Goal: Information Seeking & Learning: Learn about a topic

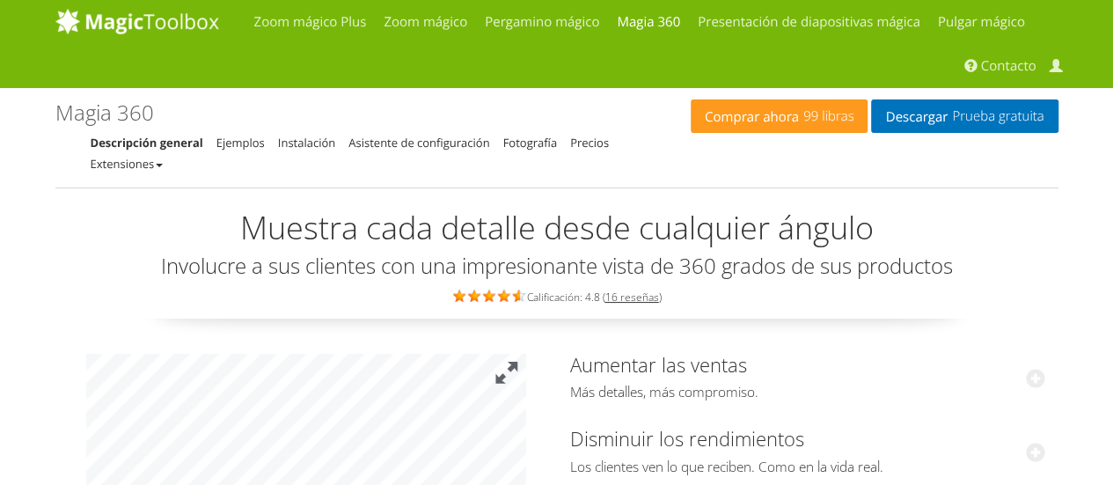
click at [515, 362] on button at bounding box center [507, 373] width 39 height 39
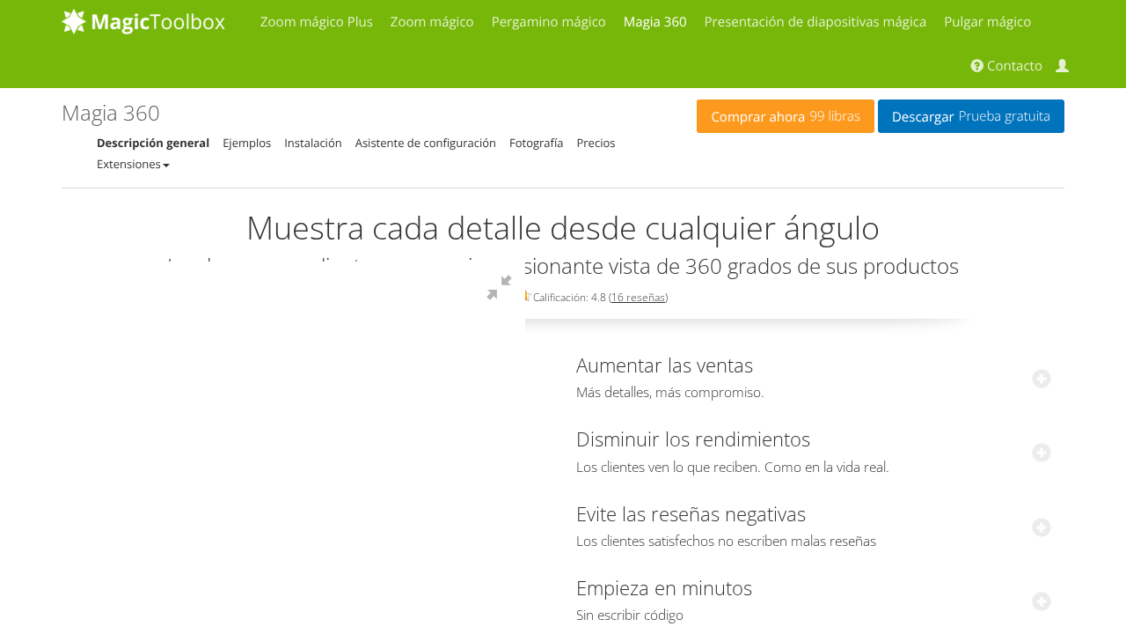
click at [85, 350] on div at bounding box center [305, 407] width 440 height 293
click at [430, 261] on div at bounding box center [305, 407] width 440 height 293
click at [472, 261] on div at bounding box center [305, 407] width 440 height 293
click at [85, 261] on div at bounding box center [305, 407] width 440 height 293
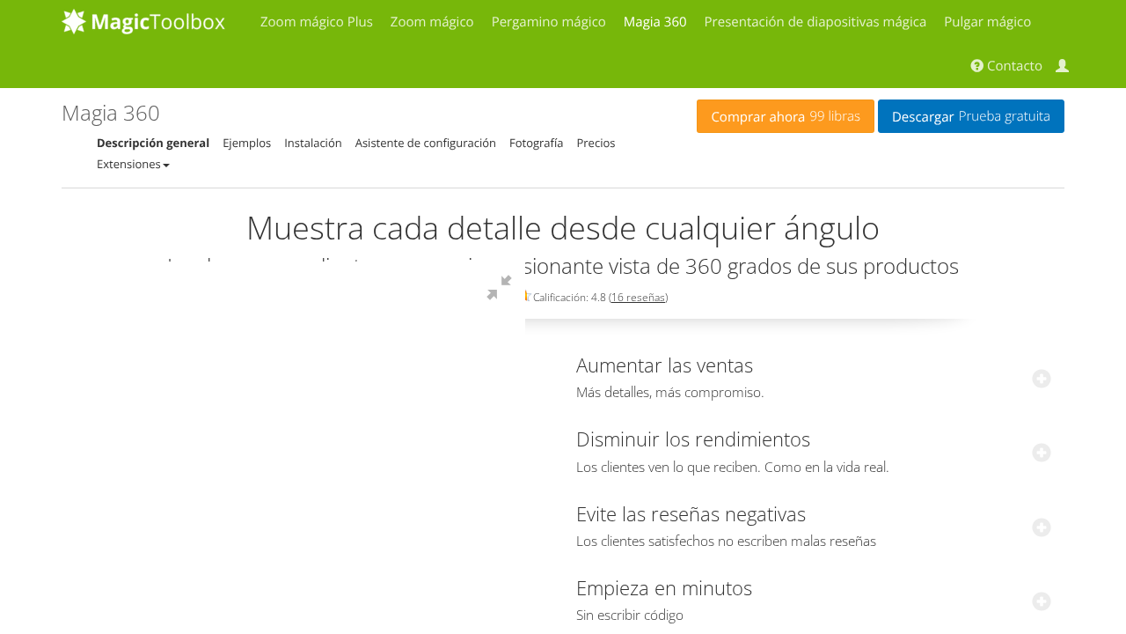
click at [85, 283] on div at bounding box center [305, 407] width 440 height 293
click at [438, 261] on div at bounding box center [305, 407] width 440 height 293
click at [525, 261] on div at bounding box center [305, 407] width 440 height 293
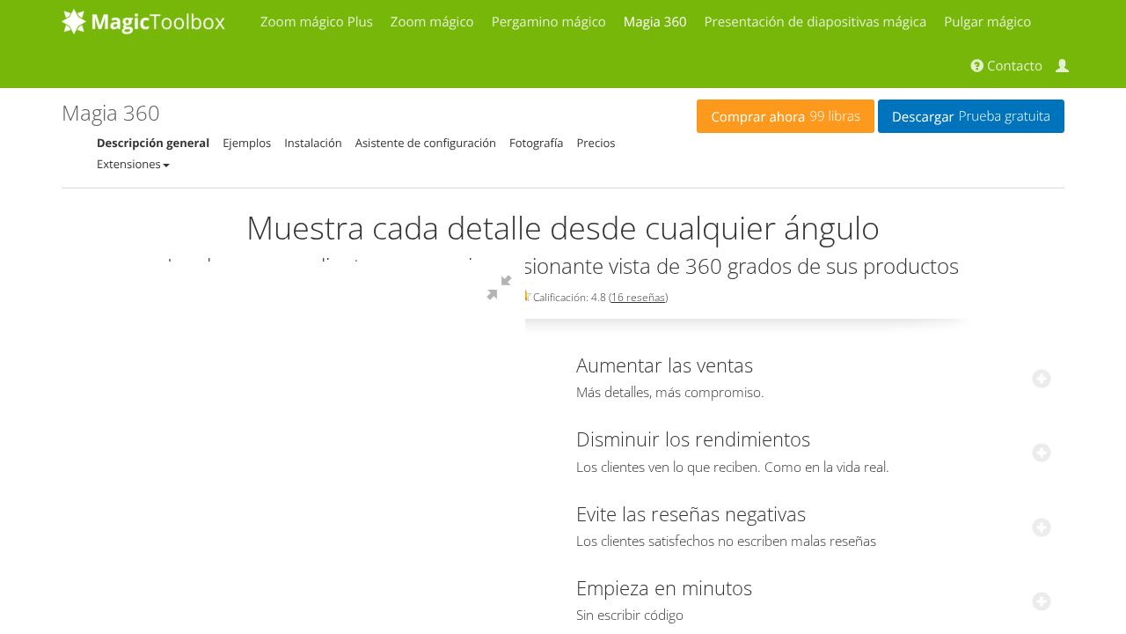
click at [525, 261] on div at bounding box center [305, 407] width 440 height 293
click at [525, 261] on button at bounding box center [499, 287] width 53 height 53
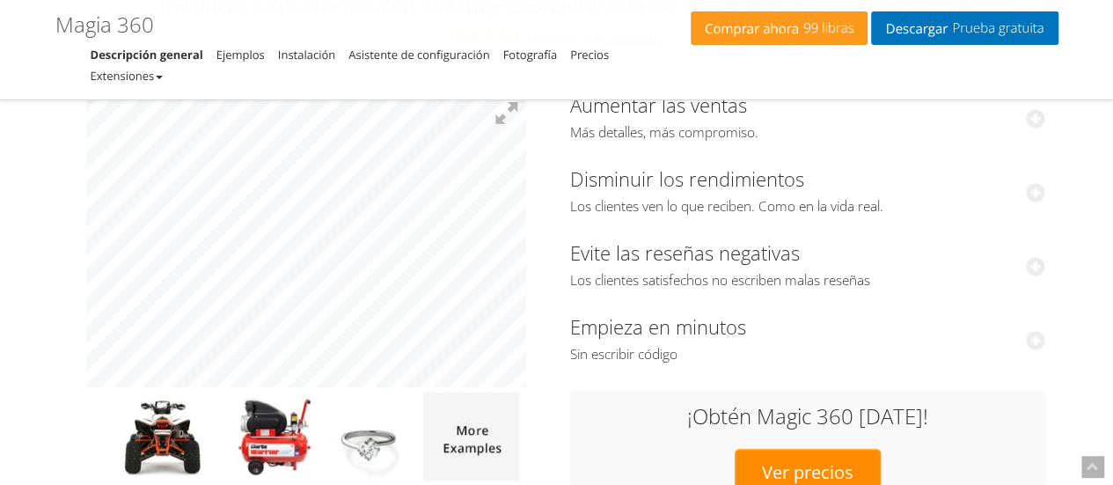
scroll to position [207, 0]
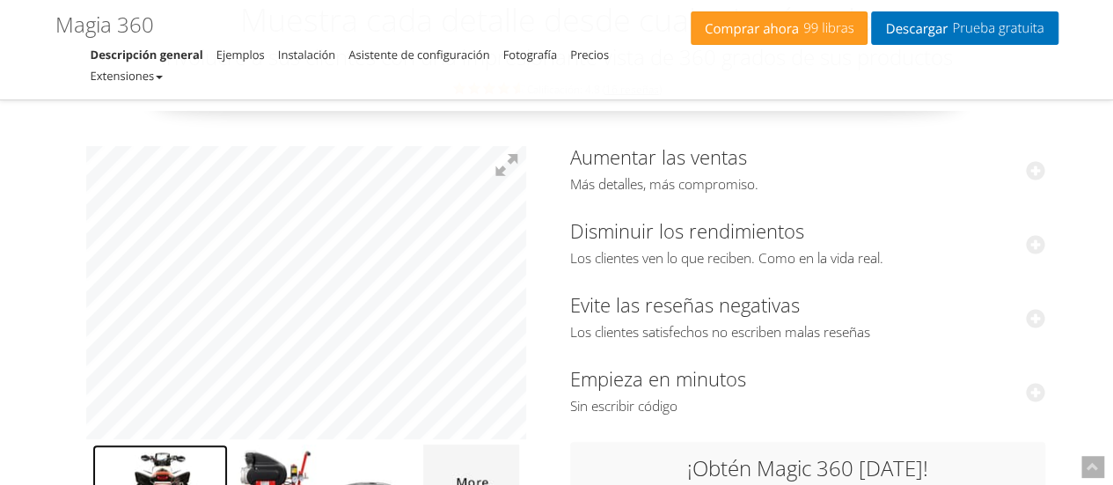
click at [163, 455] on img at bounding box center [160, 488] width 136 height 88
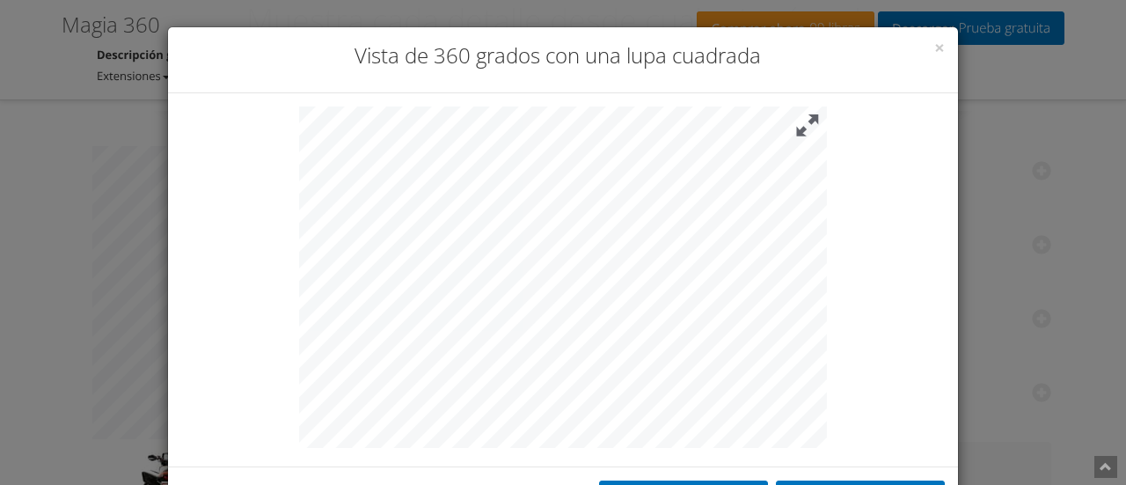
click at [804, 124] on button at bounding box center [808, 125] width 39 height 39
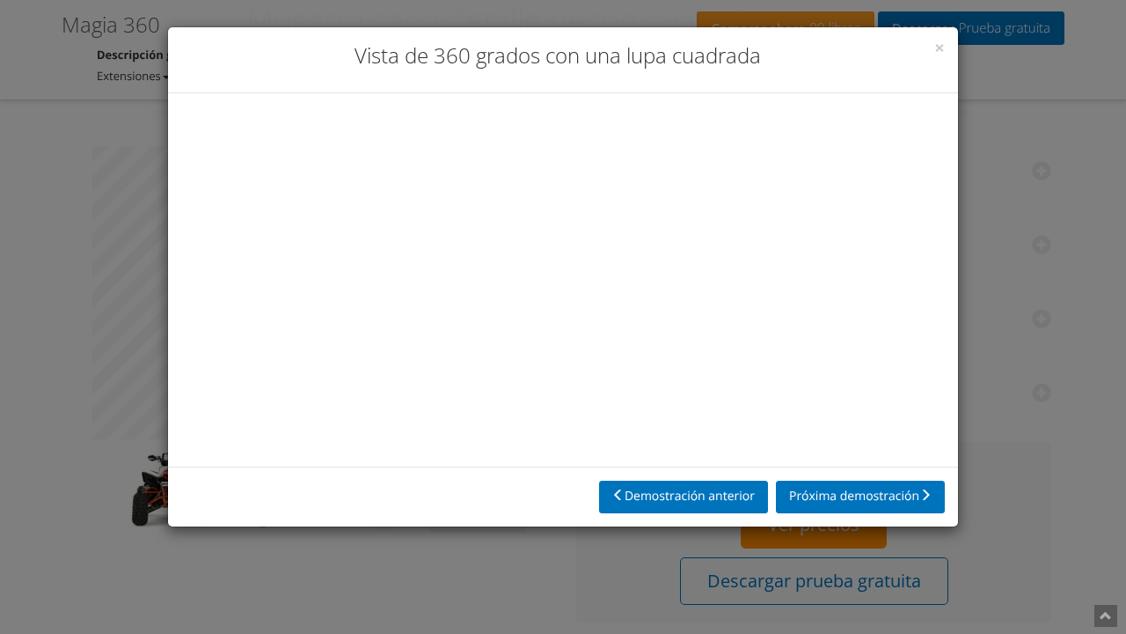
click at [292, 362] on div at bounding box center [556, 276] width 528 height 341
click at [820, 106] on button at bounding box center [793, 132] width 53 height 53
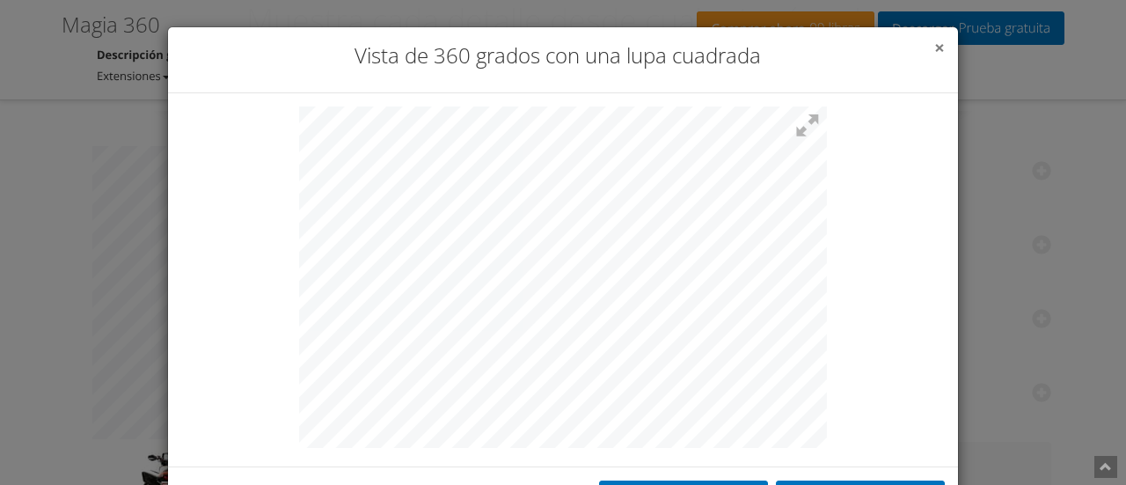
click at [935, 57] on font "×" at bounding box center [940, 47] width 11 height 25
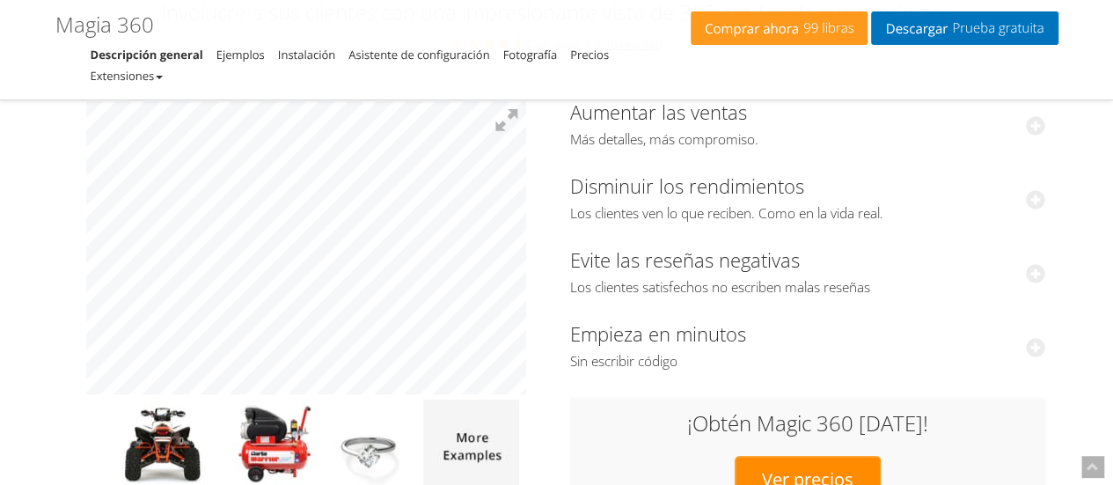
scroll to position [317, 0]
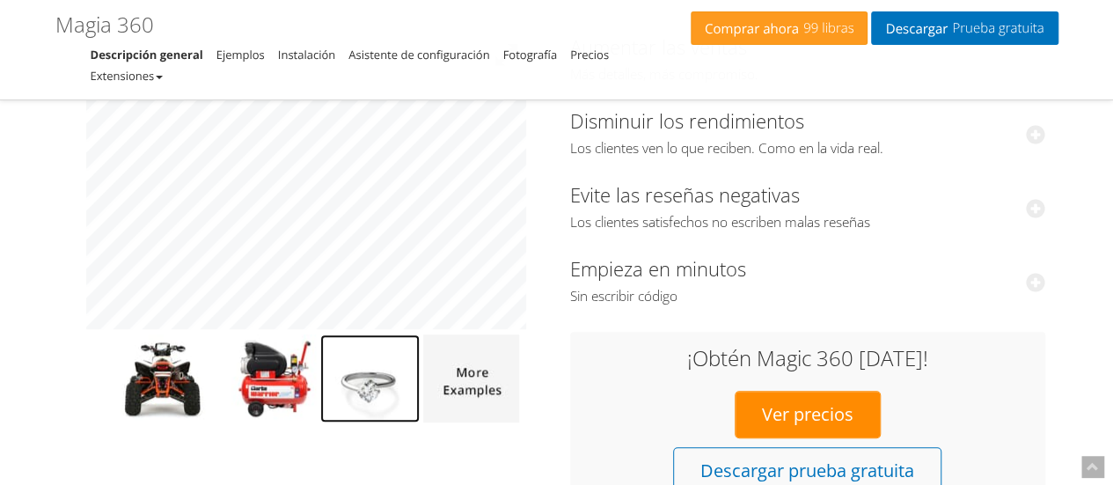
click at [362, 384] on img at bounding box center [369, 378] width 99 height 88
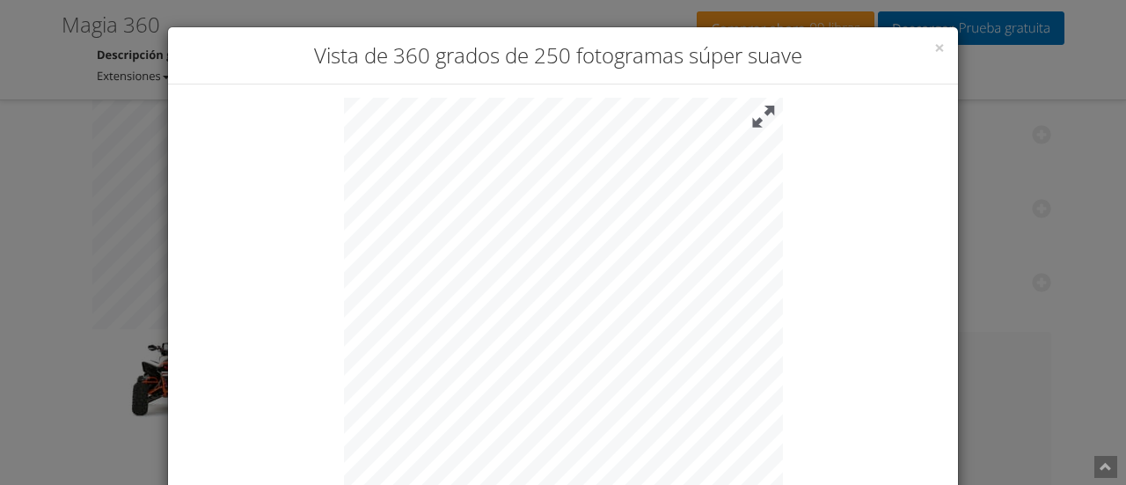
click at [757, 114] on button at bounding box center [764, 117] width 39 height 39
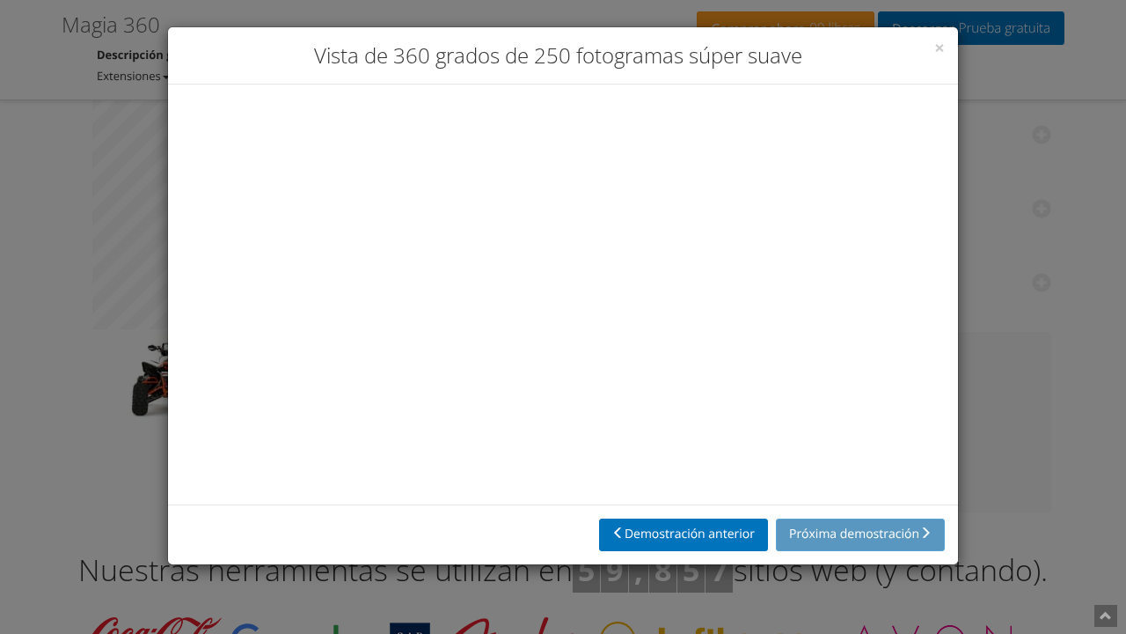
click at [337, 171] on div at bounding box center [556, 292] width 439 height 388
click at [337, 155] on div at bounding box center [556, 292] width 439 height 388
click at [776, 98] on button at bounding box center [749, 124] width 53 height 53
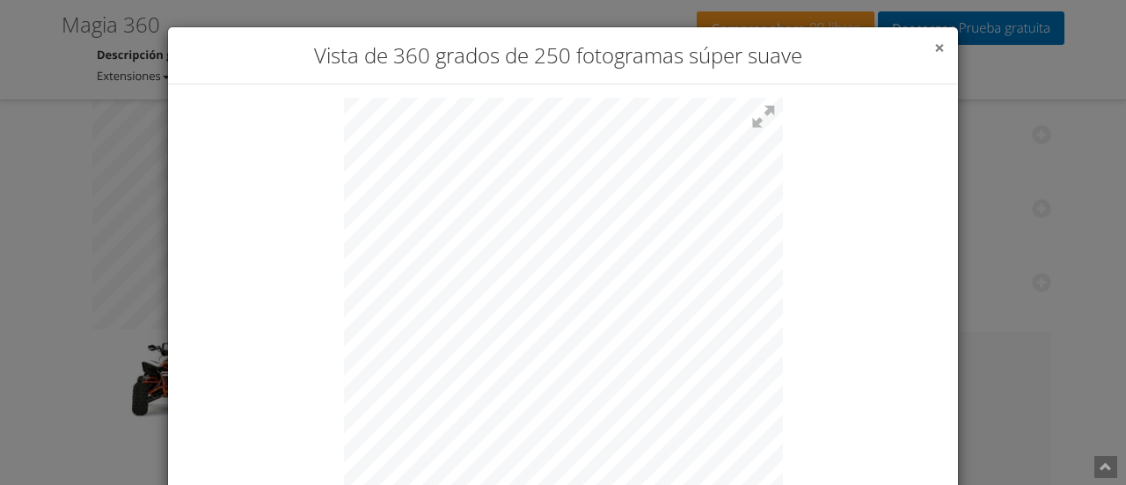
click at [935, 54] on font "×" at bounding box center [940, 47] width 11 height 25
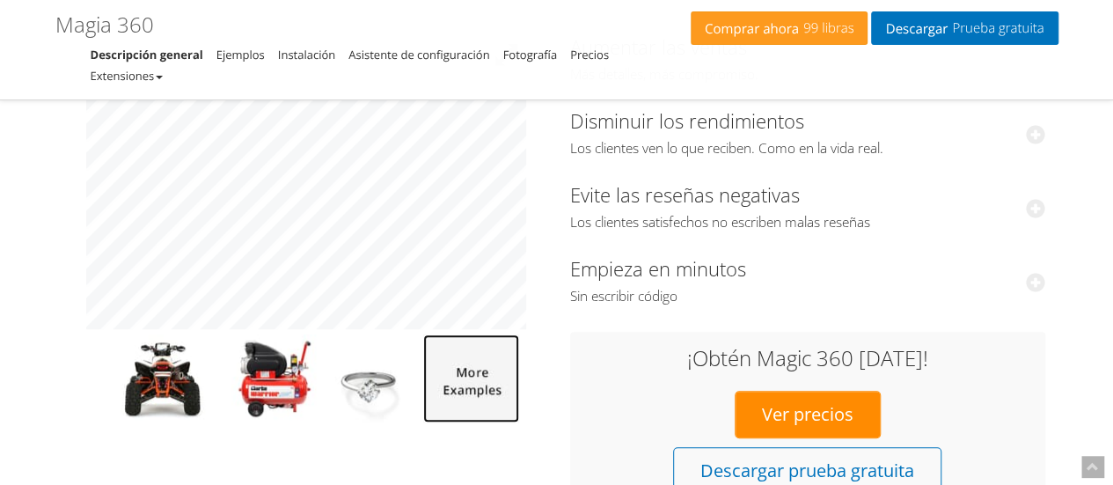
click at [473, 388] on img at bounding box center [471, 378] width 96 height 88
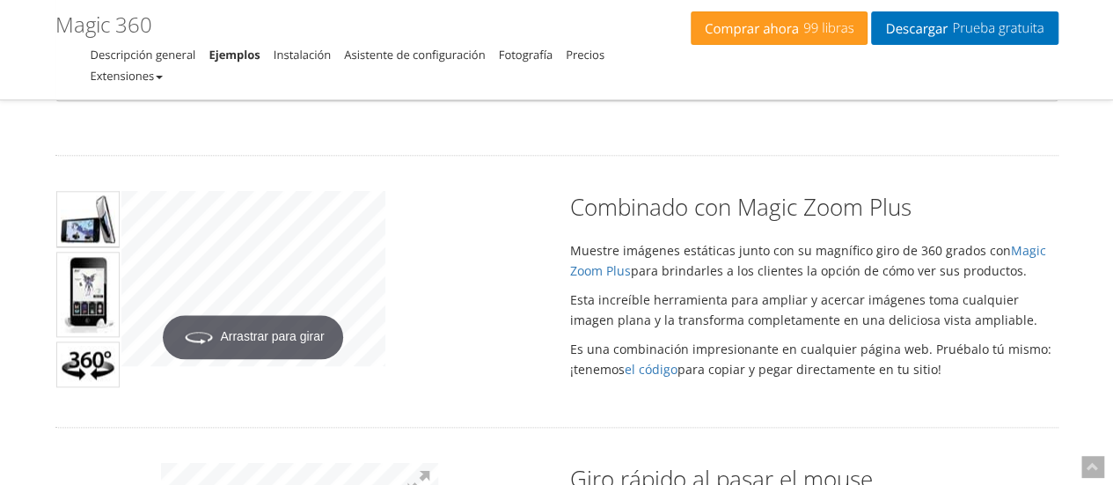
drag, startPoint x: 1121, startPoint y: 47, endPoint x: 1093, endPoint y: 131, distance: 89.1
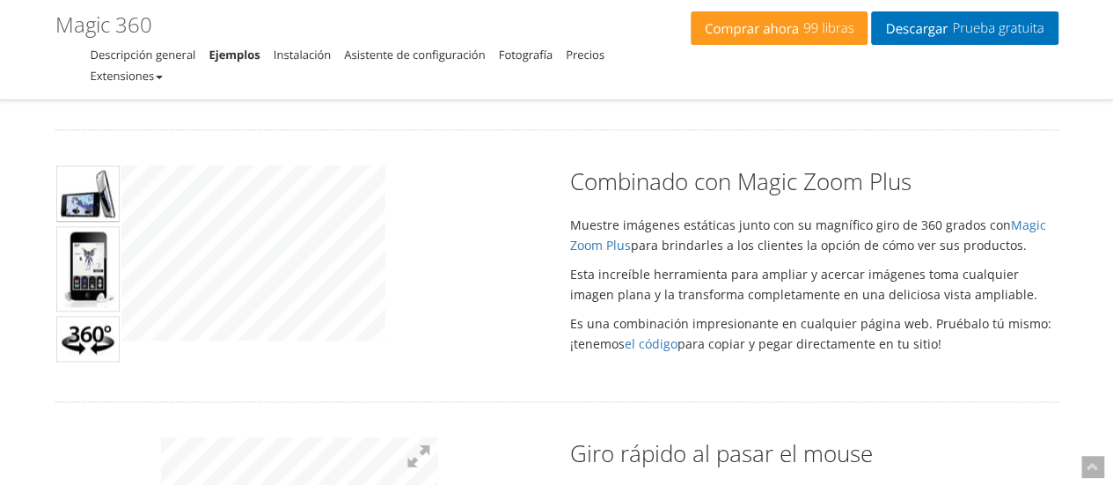
click at [76, 207] on img at bounding box center [87, 193] width 63 height 56
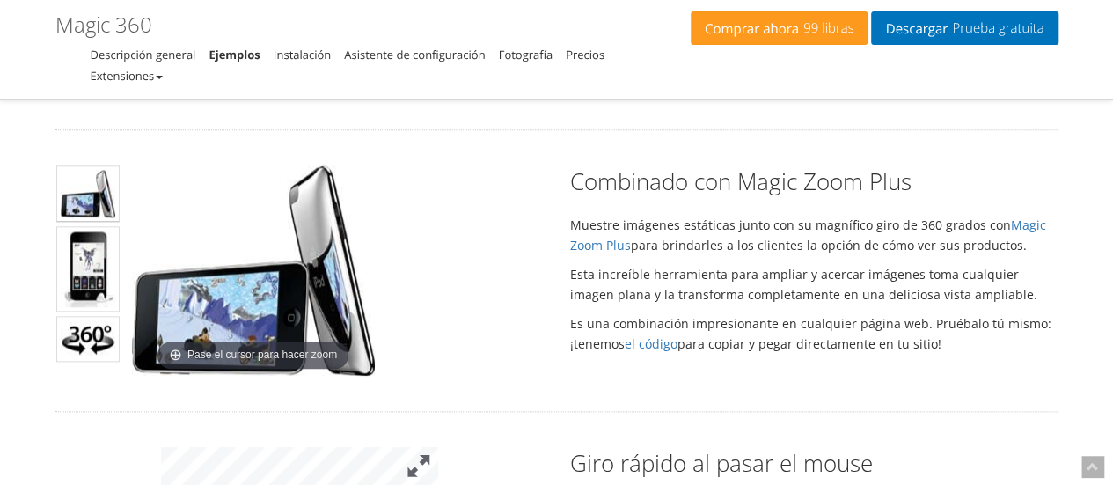
click at [424, 460] on button at bounding box center [419, 466] width 39 height 39
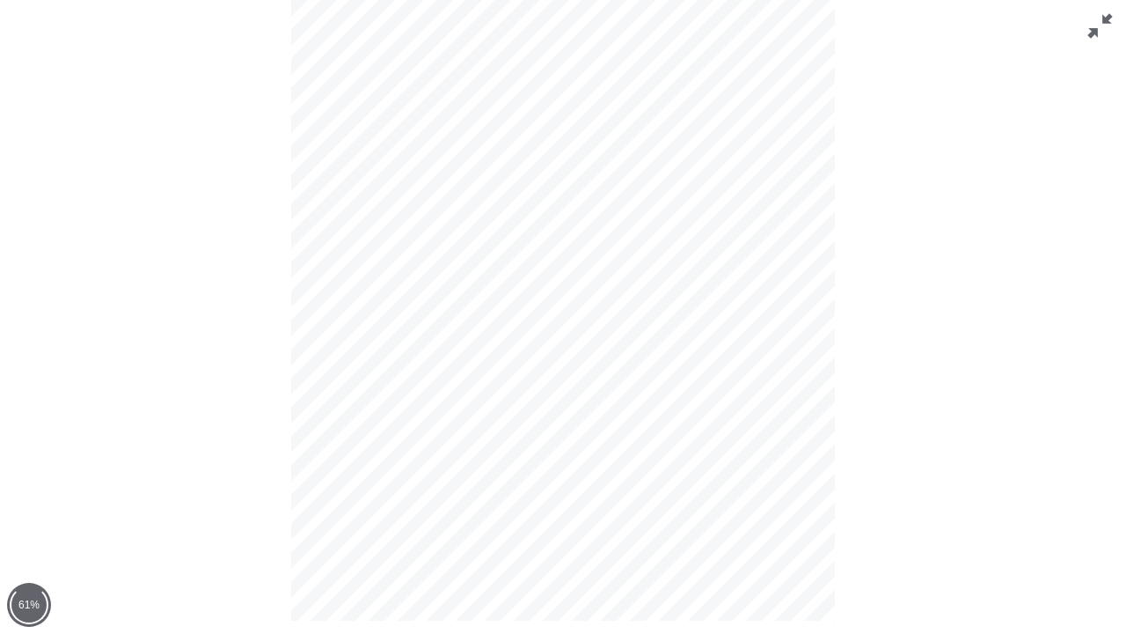
click at [1114, 28] on button at bounding box center [1100, 26] width 53 height 53
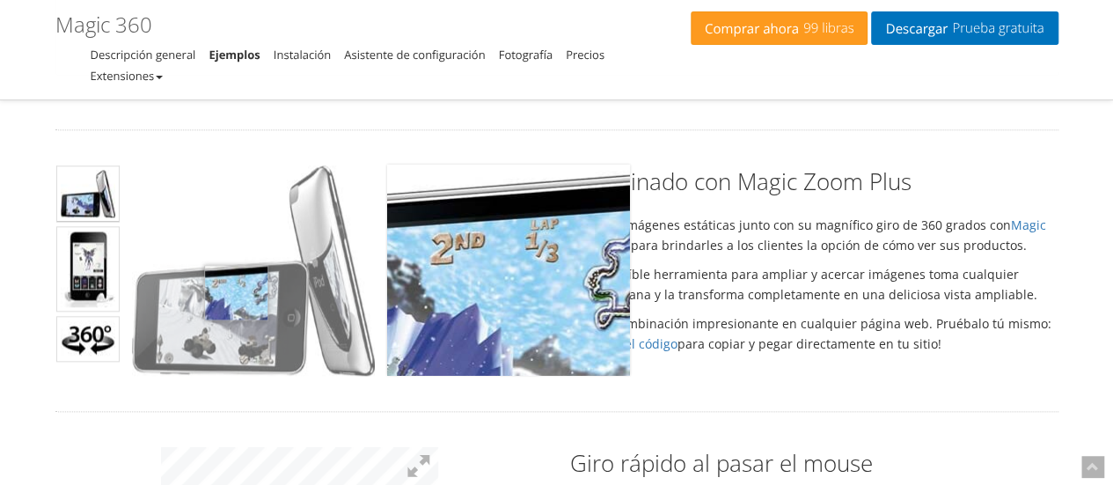
click at [236, 291] on img at bounding box center [253, 270] width 243 height 210
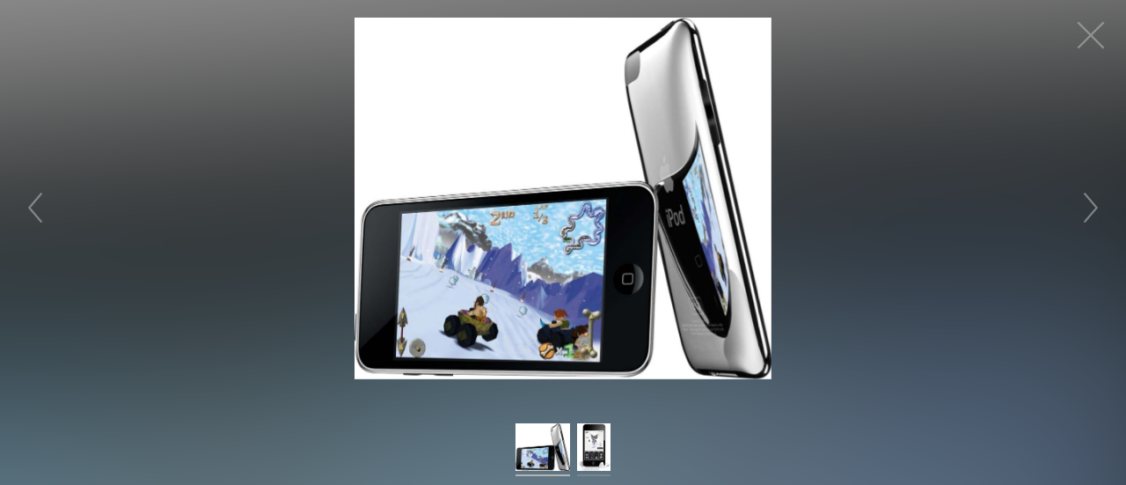
click at [598, 454] on img at bounding box center [593, 449] width 33 height 53
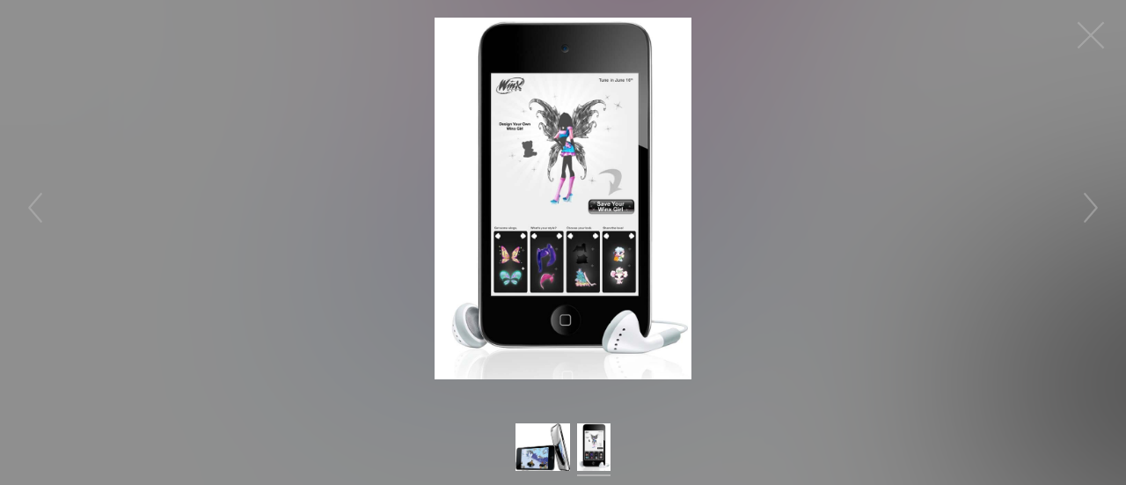
click at [1100, 84] on figure "Haga clic para expandir" at bounding box center [563, 199] width 1126 height 362
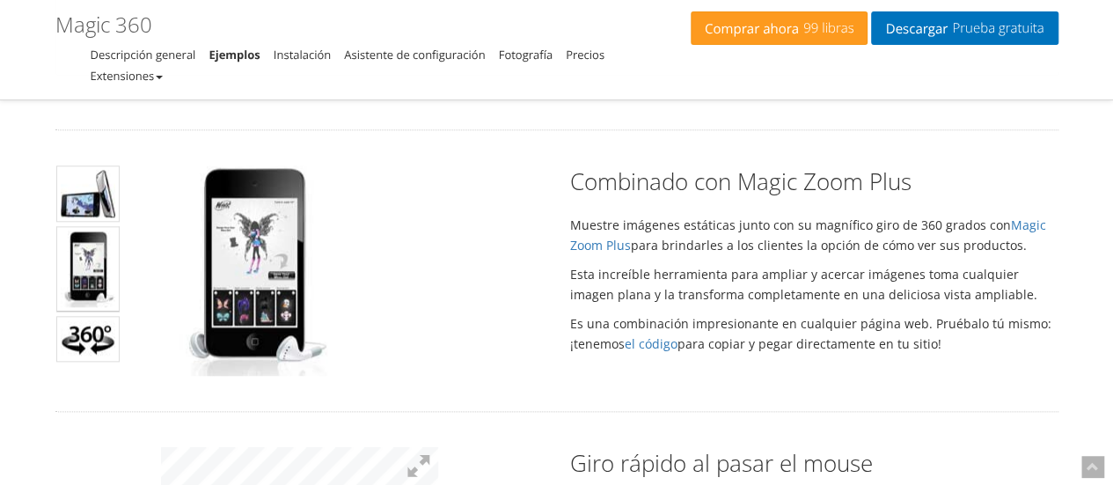
click at [1091, 43] on div "Comprar ahora 99 libras Descargar Prueba gratuita Magic 360 - Ejemplos Descripc…" at bounding box center [556, 50] width 1113 height 100
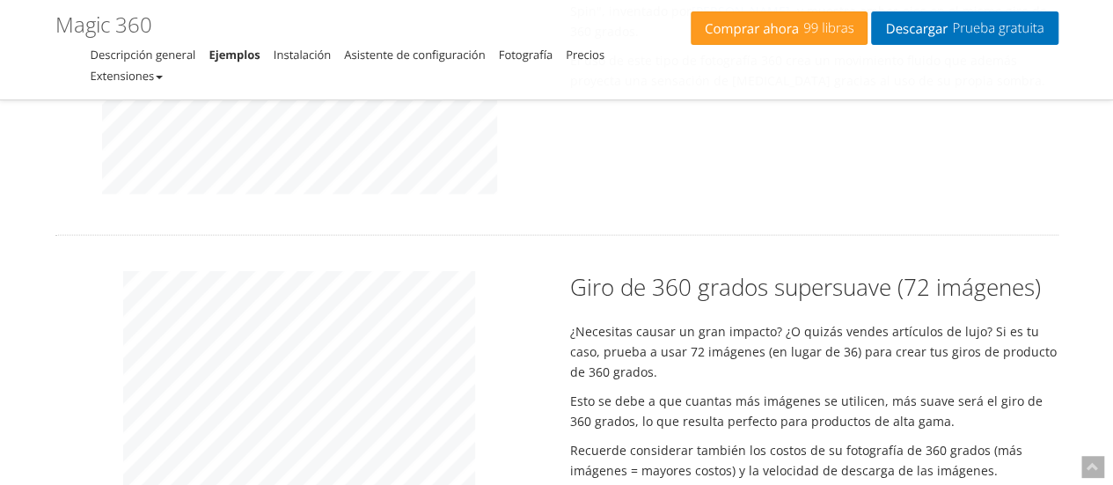
scroll to position [1816, 0]
